Goal: Information Seeking & Learning: Learn about a topic

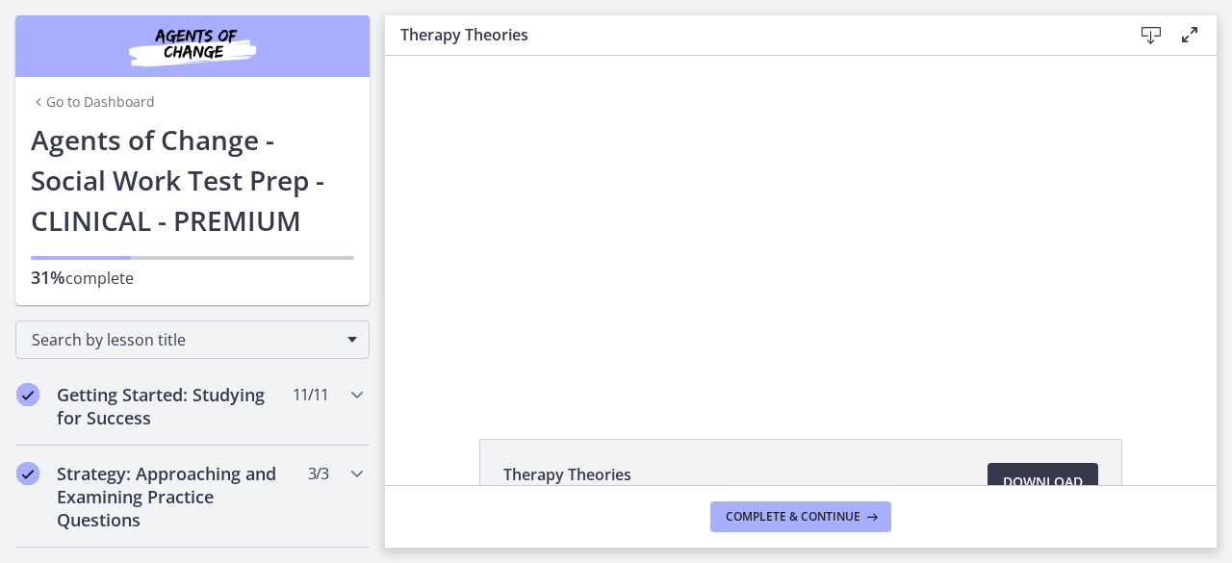
scroll to position [96, 0]
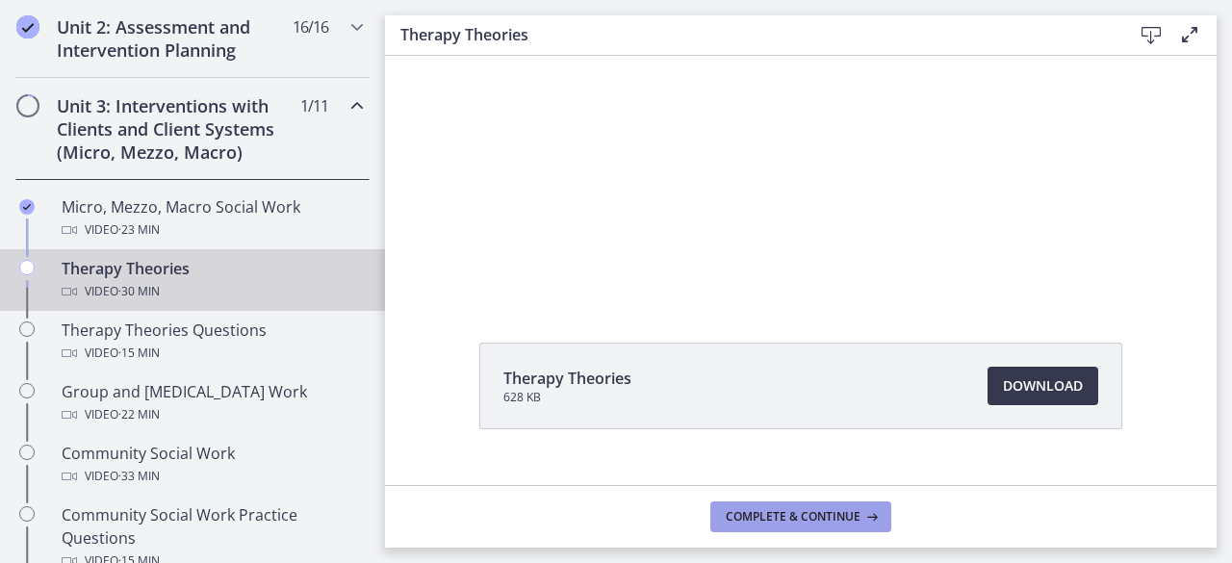
click at [817, 517] on span "Complete & continue" at bounding box center [793, 516] width 135 height 15
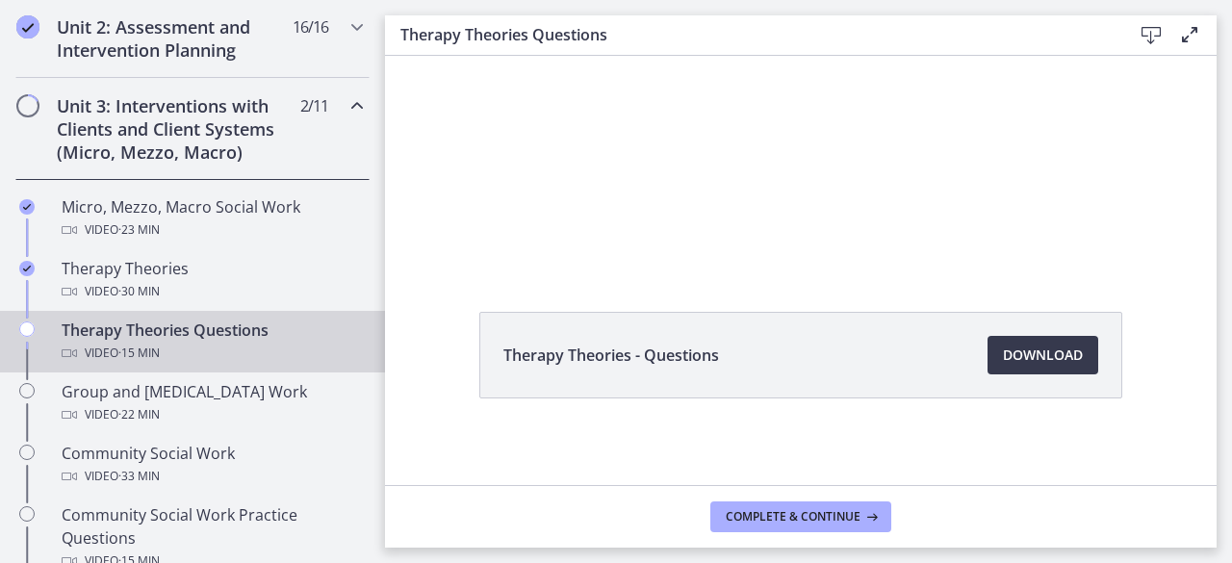
scroll to position [133, 0]
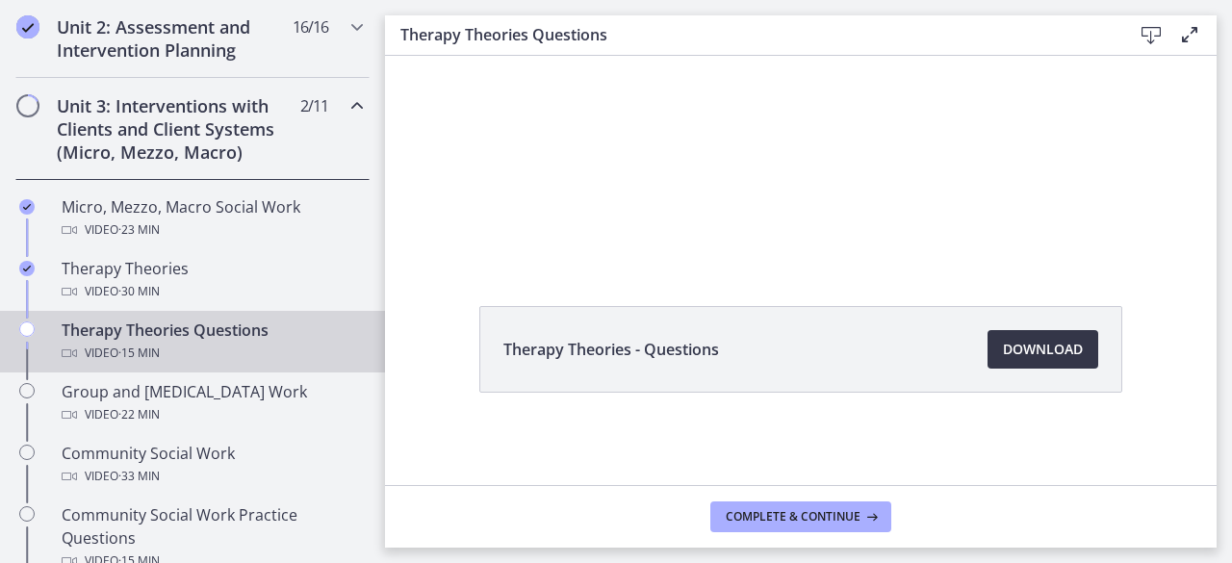
click at [1019, 354] on span "Download Opens in a new window" at bounding box center [1043, 349] width 80 height 23
click at [776, 523] on span "Complete & continue" at bounding box center [793, 516] width 135 height 15
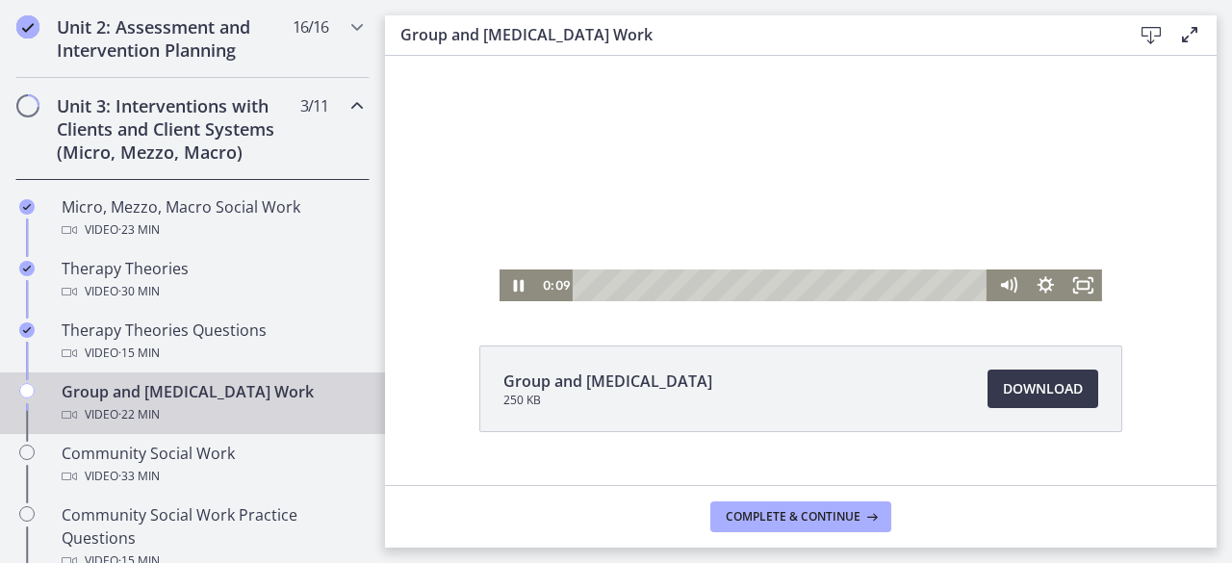
scroll to position [96, 0]
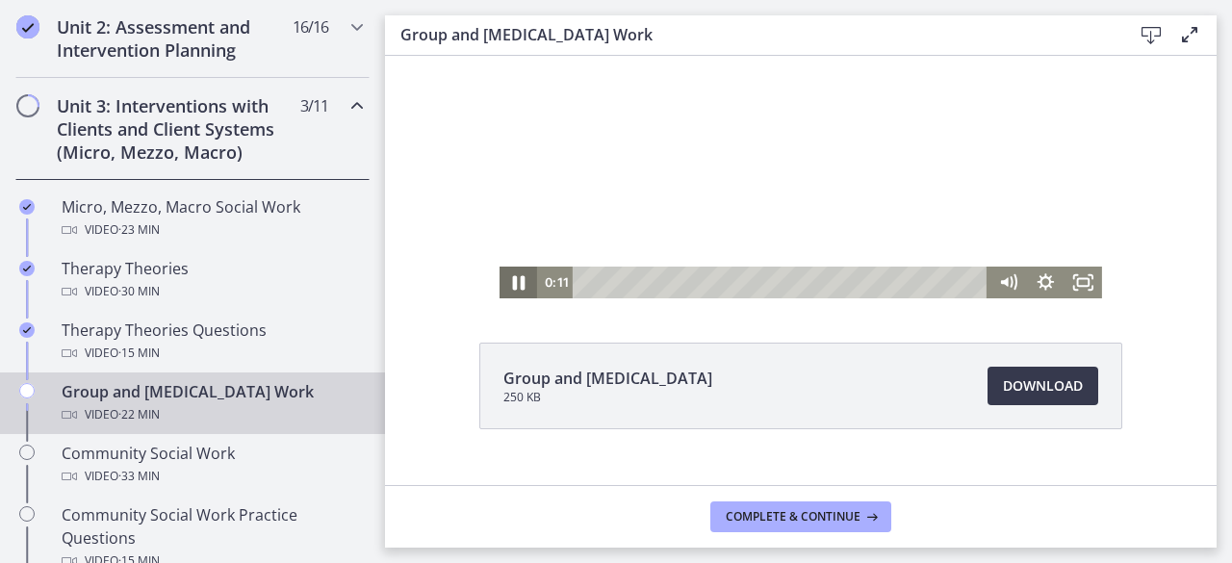
click at [513, 286] on icon "Pause" at bounding box center [518, 283] width 45 height 39
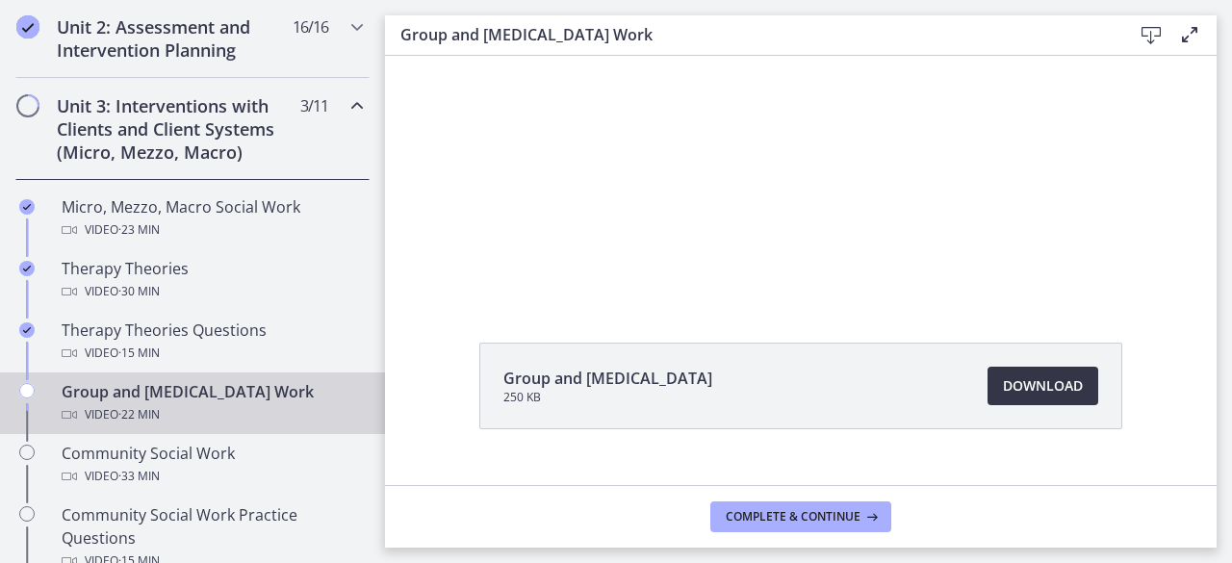
click at [1026, 380] on span "Download Opens in a new window" at bounding box center [1043, 386] width 80 height 23
click at [765, 516] on span "Complete & continue" at bounding box center [793, 516] width 135 height 15
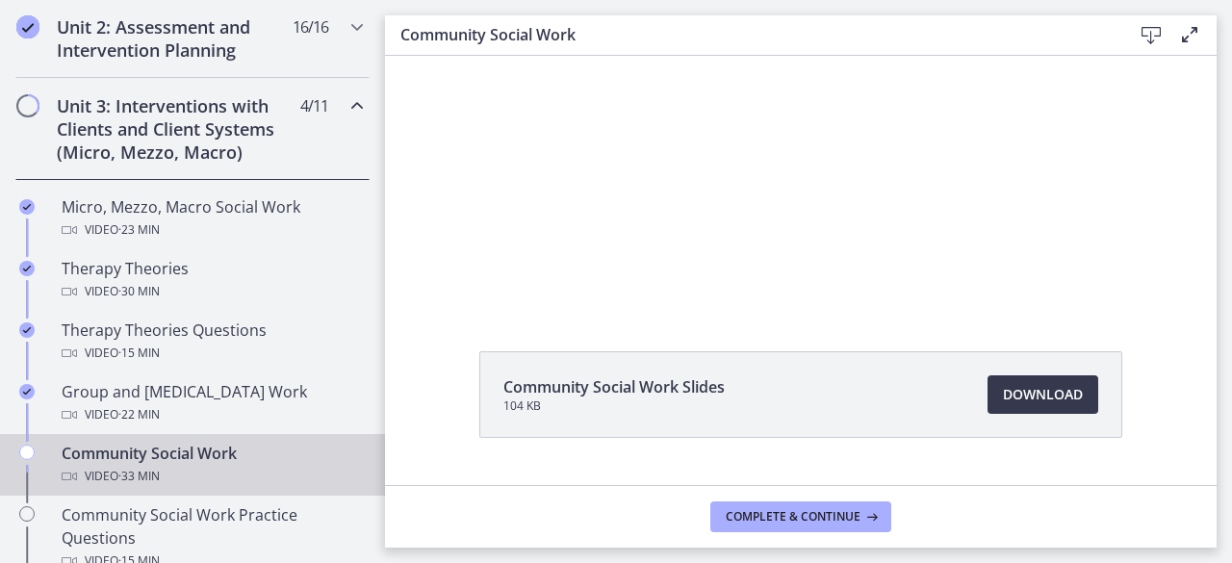
scroll to position [96, 0]
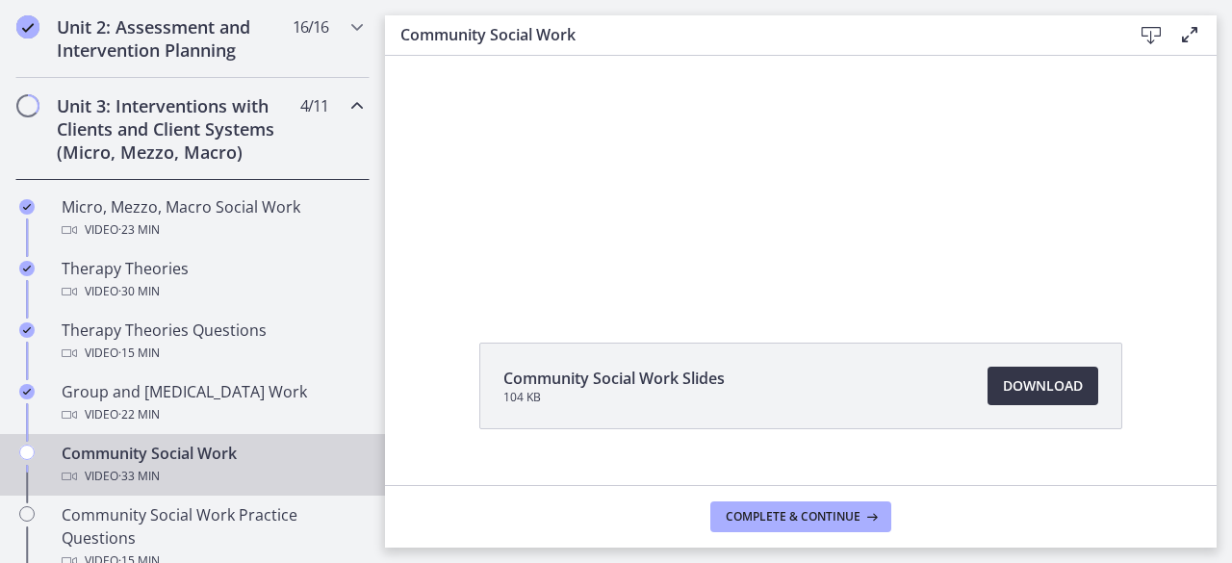
click at [1005, 393] on span "Download Opens in a new window" at bounding box center [1043, 386] width 80 height 23
click at [763, 516] on span "Complete & continue" at bounding box center [793, 516] width 135 height 15
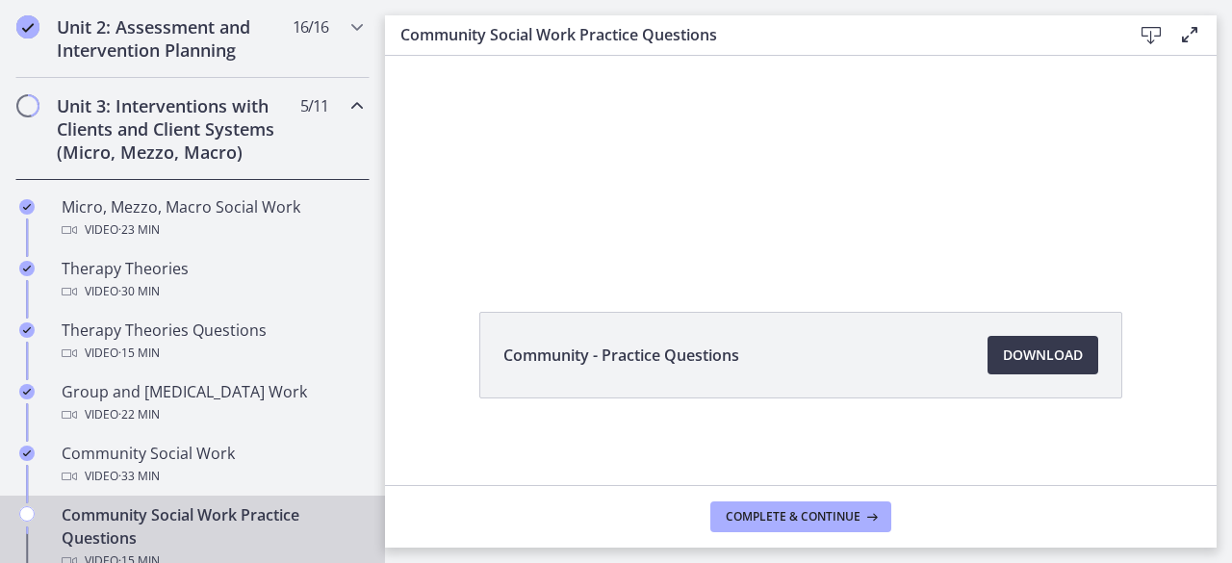
scroll to position [133, 0]
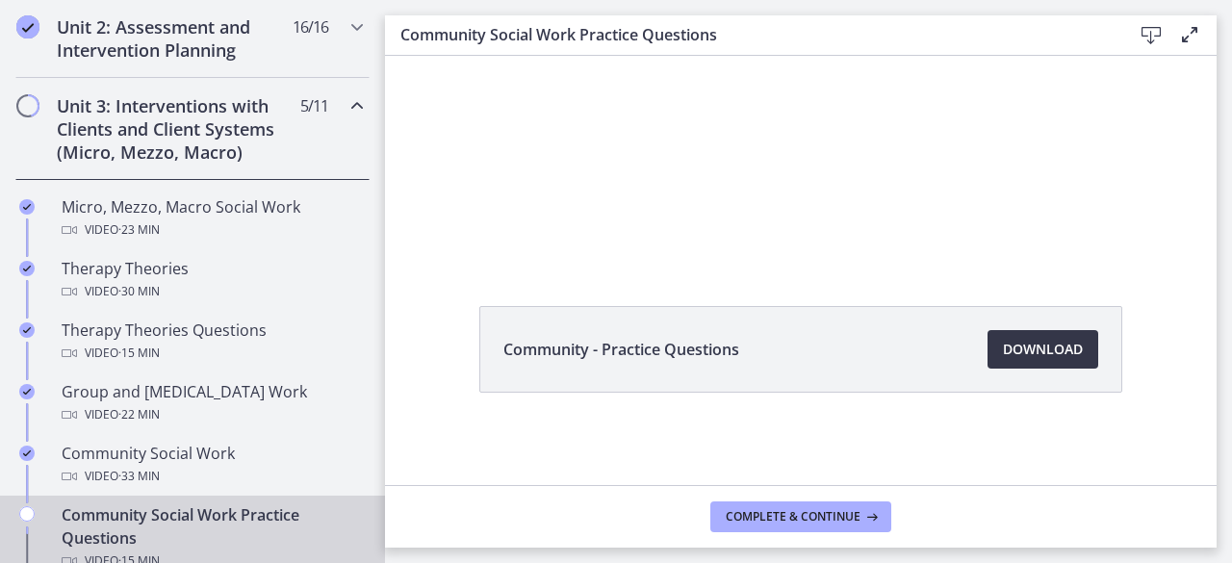
click at [1020, 352] on span "Download Opens in a new window" at bounding box center [1043, 349] width 80 height 23
click at [768, 532] on footer "Complete & continue" at bounding box center [801, 516] width 832 height 63
click at [768, 527] on button "Complete & continue" at bounding box center [801, 517] width 181 height 31
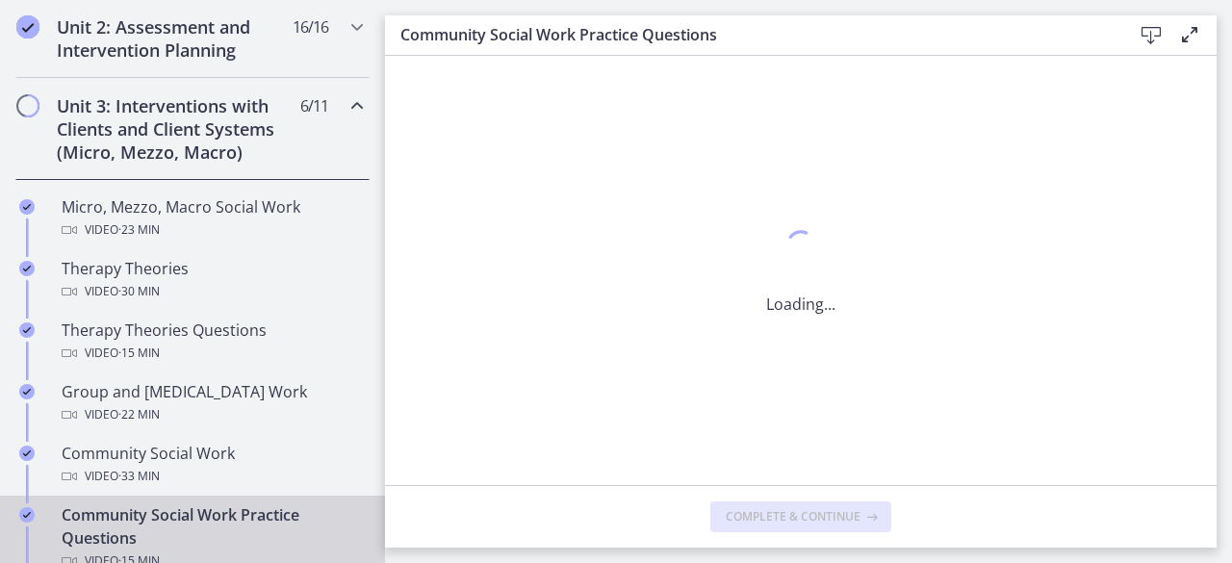
scroll to position [0, 0]
